Goal: Information Seeking & Learning: Find specific fact

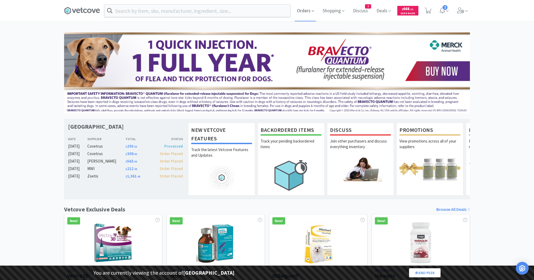
click at [305, 13] on span "Orders" at bounding box center [305, 10] width 21 height 21
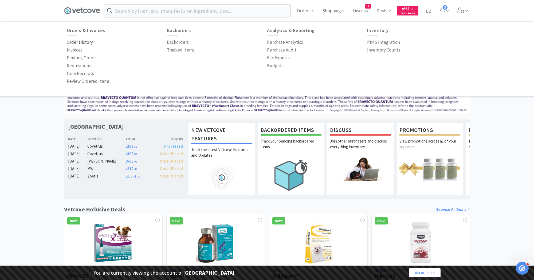
click at [81, 42] on p "Order History" at bounding box center [80, 42] width 26 height 7
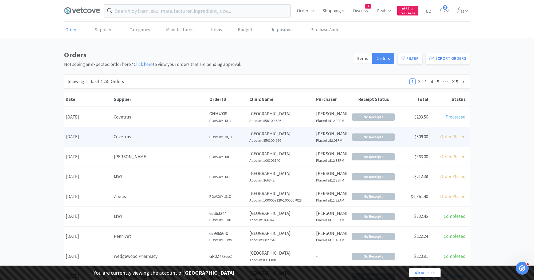
click at [423, 135] on span "$309.00" at bounding box center [421, 137] width 14 height 6
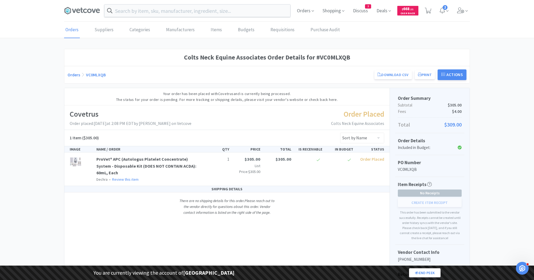
scroll to position [32, 0]
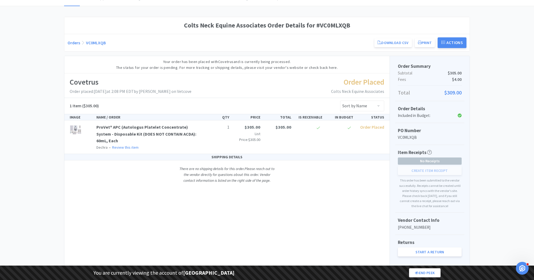
click at [429, 167] on div "Create Item Receipt" at bounding box center [430, 170] width 64 height 9
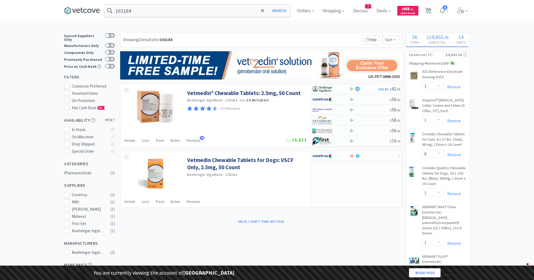
select select "1"
select select "8"
select select "1"
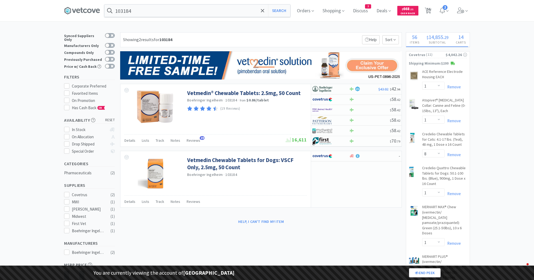
select select "1"
select select "2"
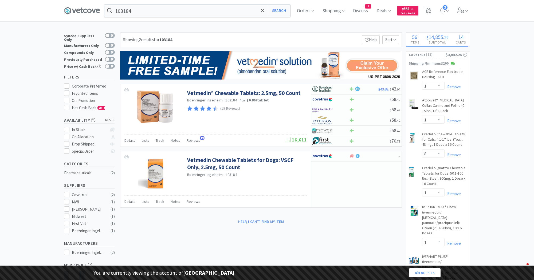
select select "1"
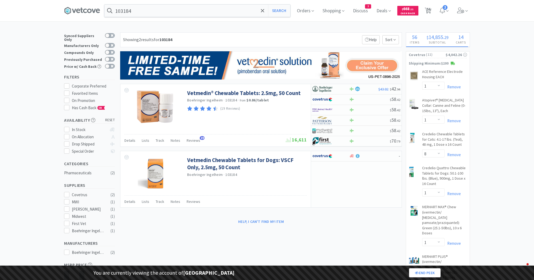
select select "1"
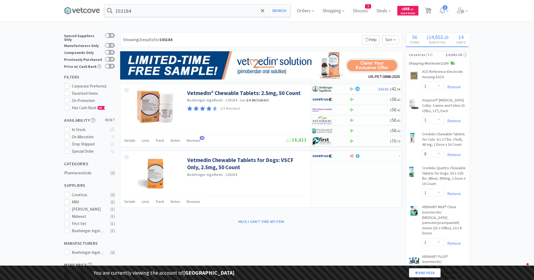
select select "2"
select select "1"
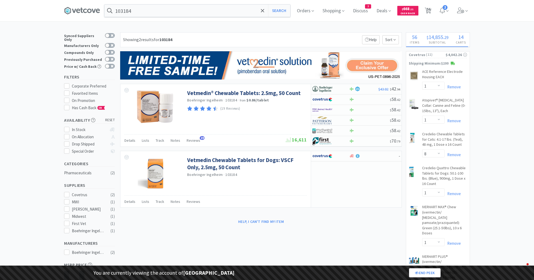
select select "1"
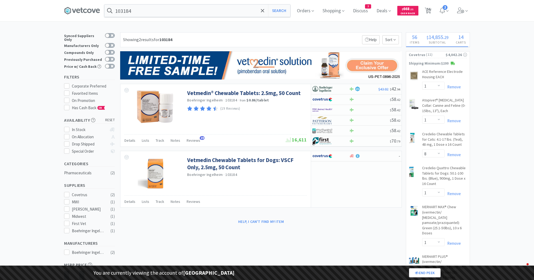
select select "1"
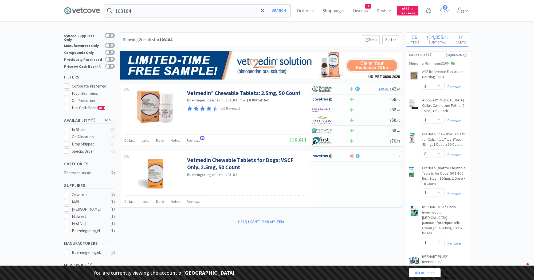
select select "1"
select select "10"
select select "1"
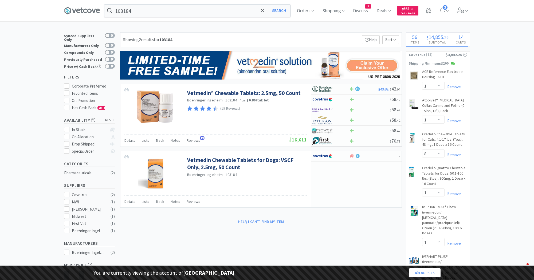
select select "1"
select select "3"
select select "2"
select select "3"
select select "2"
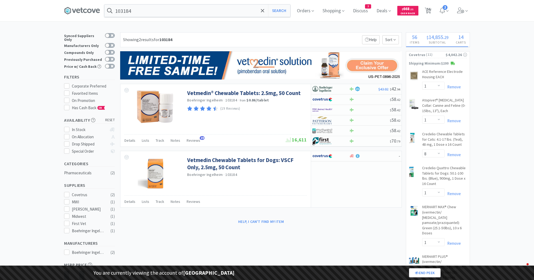
select select "2"
select select "1"
select select "10"
select select "1"
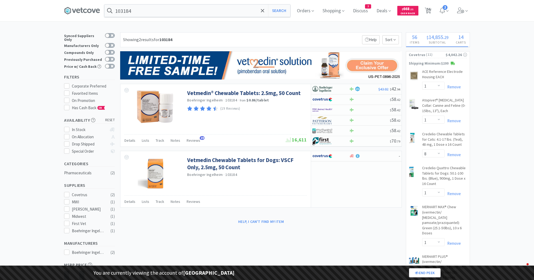
select select "2"
select select "1"
select select "2"
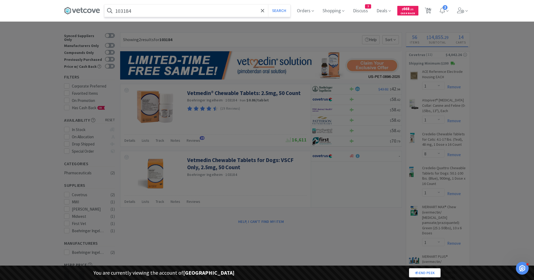
click at [183, 12] on input "103184" at bounding box center [197, 11] width 186 height 12
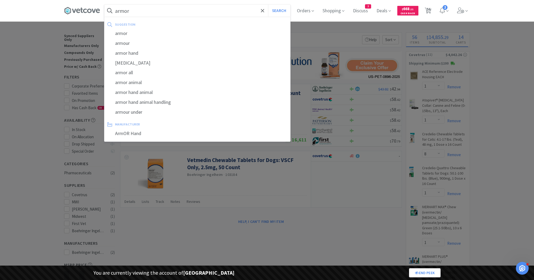
type input "armor"
click at [268, 5] on button "Search" at bounding box center [279, 11] width 22 height 12
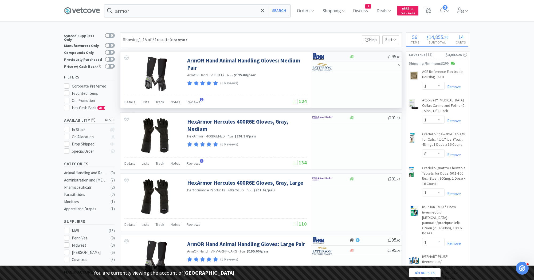
click at [324, 57] on img at bounding box center [323, 57] width 20 height 8
select select "1"
click at [333, 115] on div at bounding box center [327, 117] width 29 height 9
select select "1"
click at [327, 239] on img at bounding box center [323, 240] width 20 height 8
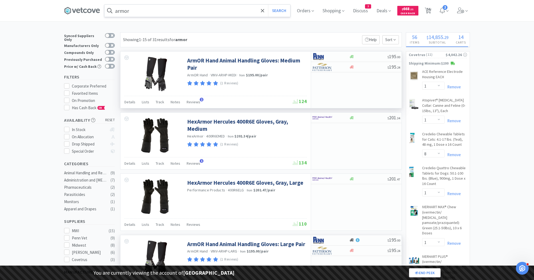
click at [150, 10] on input "armor" at bounding box center [197, 11] width 186 height 12
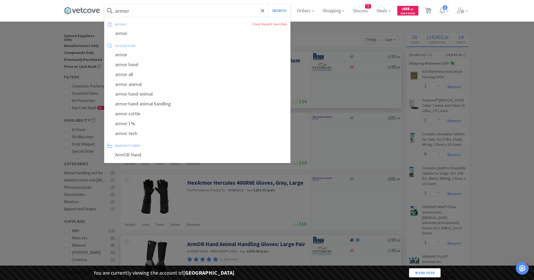
paste input "EDAX3"
type input "EDAX3"
click at [268, 5] on button "Search" at bounding box center [279, 11] width 22 height 12
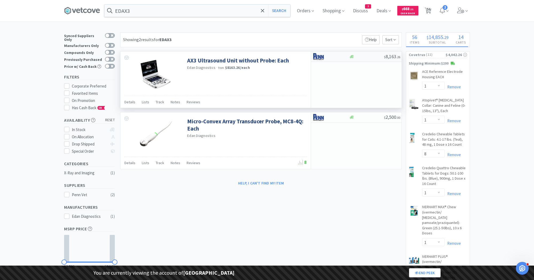
click at [318, 57] on img at bounding box center [323, 57] width 20 height 8
select select "1"
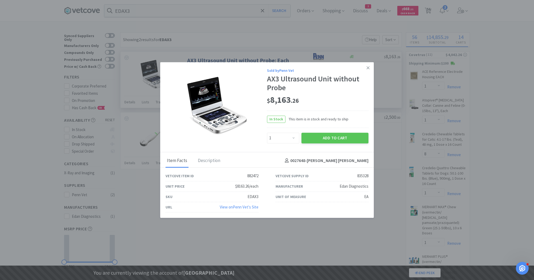
type input "armor"
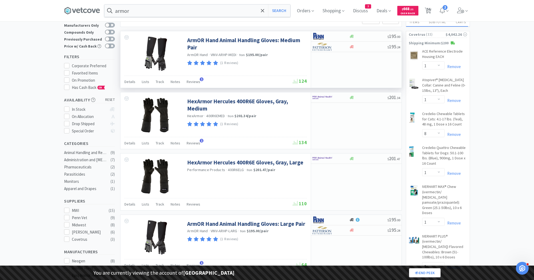
scroll to position [19, 0]
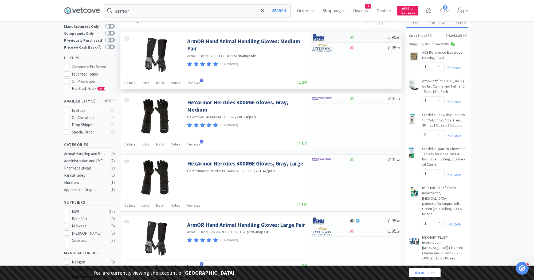
click at [324, 39] on img at bounding box center [323, 37] width 20 height 8
select select "1"
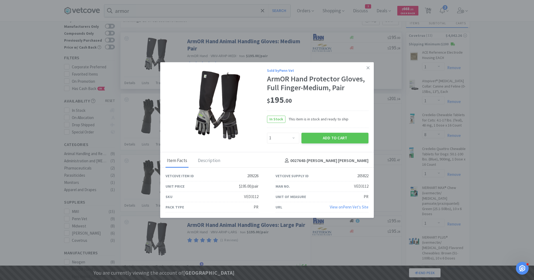
click at [363, 176] on div "205822" at bounding box center [363, 176] width 11 height 6
copy div "205822"
